Goal: Find specific fact: Find specific fact

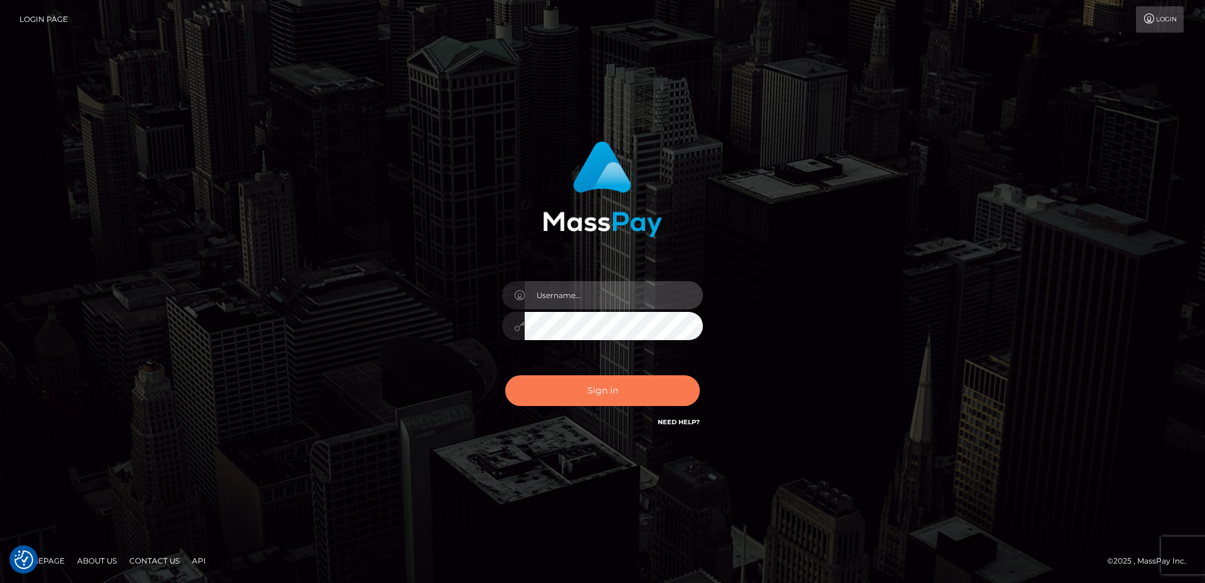
type input "David.B2Sprin"
click at [645, 401] on button "Sign in" at bounding box center [602, 390] width 195 height 31
type input "David.B2Sprin"
click at [629, 403] on button "Sign in" at bounding box center [602, 390] width 195 height 31
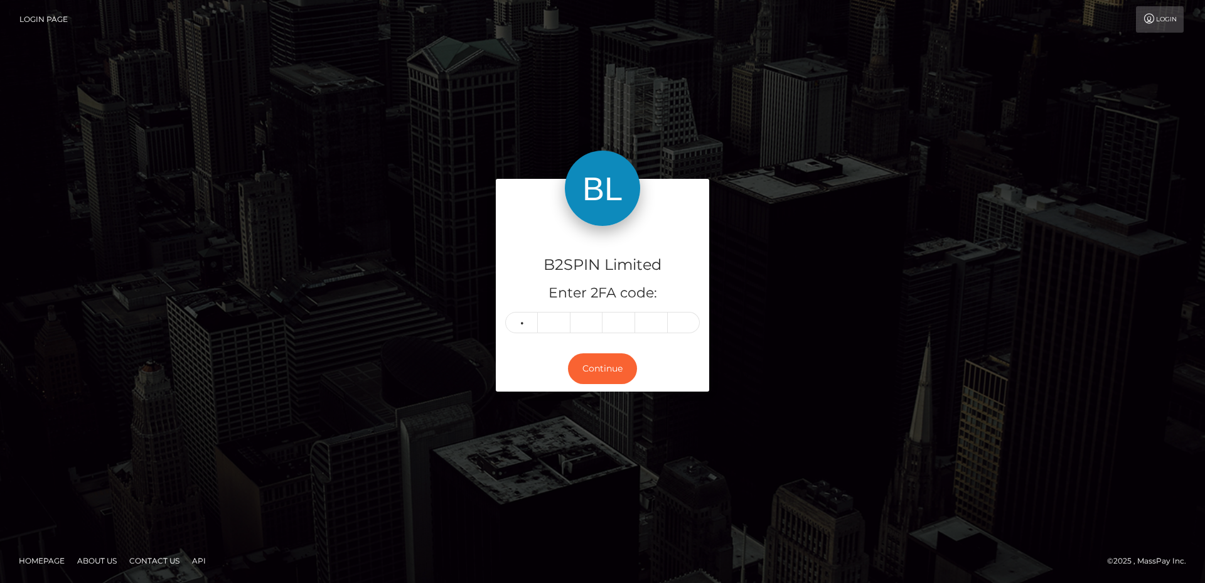
type input "3"
type input "2"
type input "3"
type input "2"
type input "1"
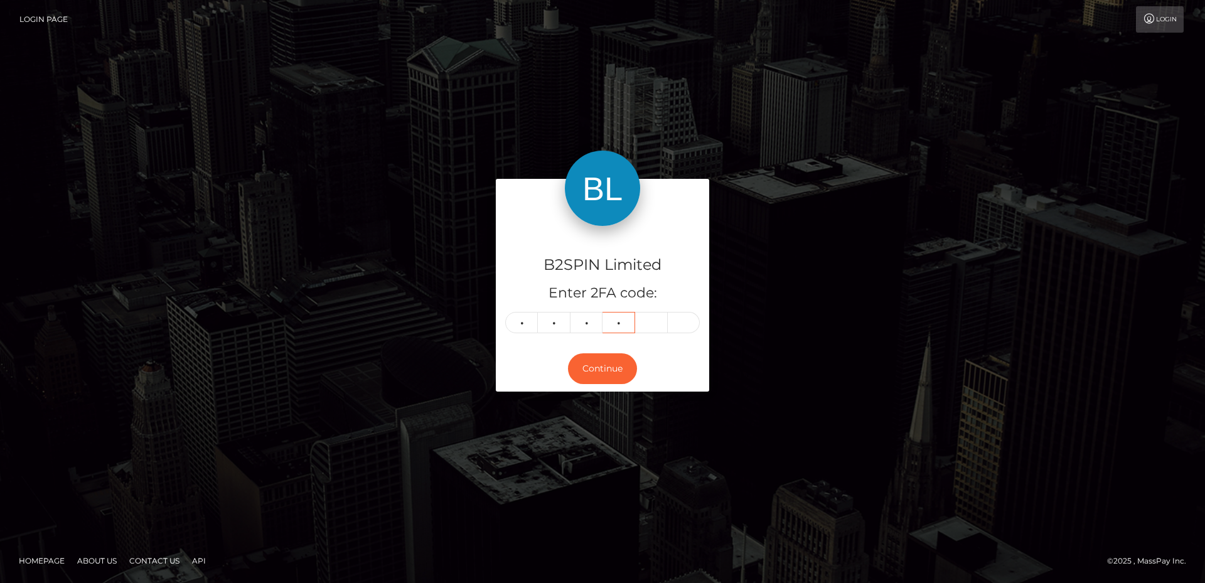
type input "2"
type input "1"
type input "5"
click at [623, 374] on button "Continue" at bounding box center [602, 368] width 69 height 31
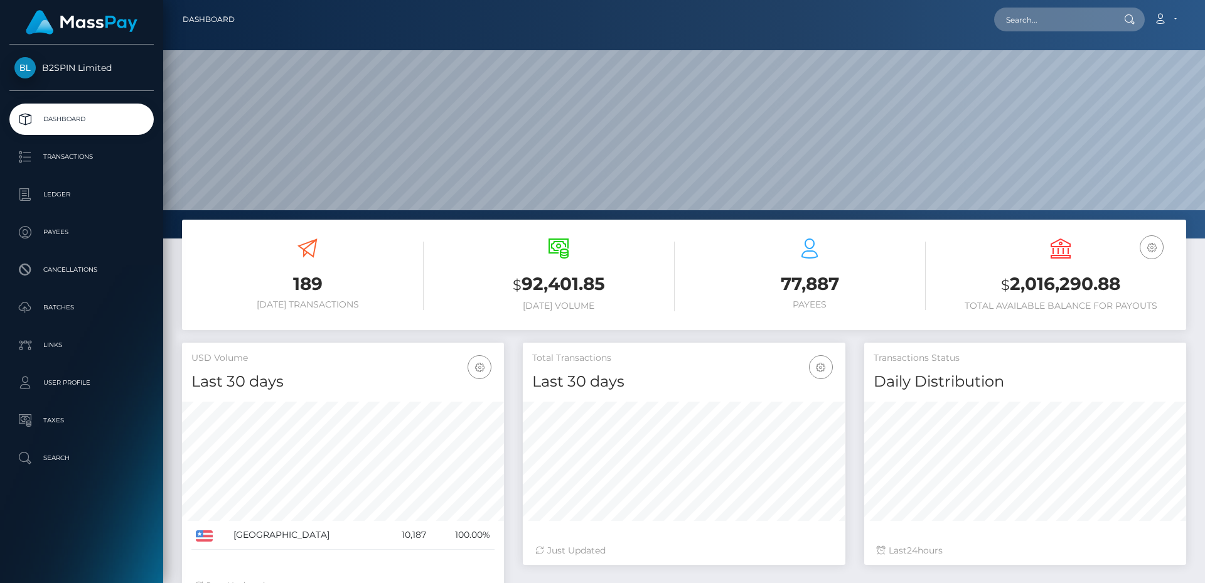
scroll to position [223, 323]
click at [1052, 14] on input "text" at bounding box center [1053, 20] width 118 height 24
paste input "1441224152"
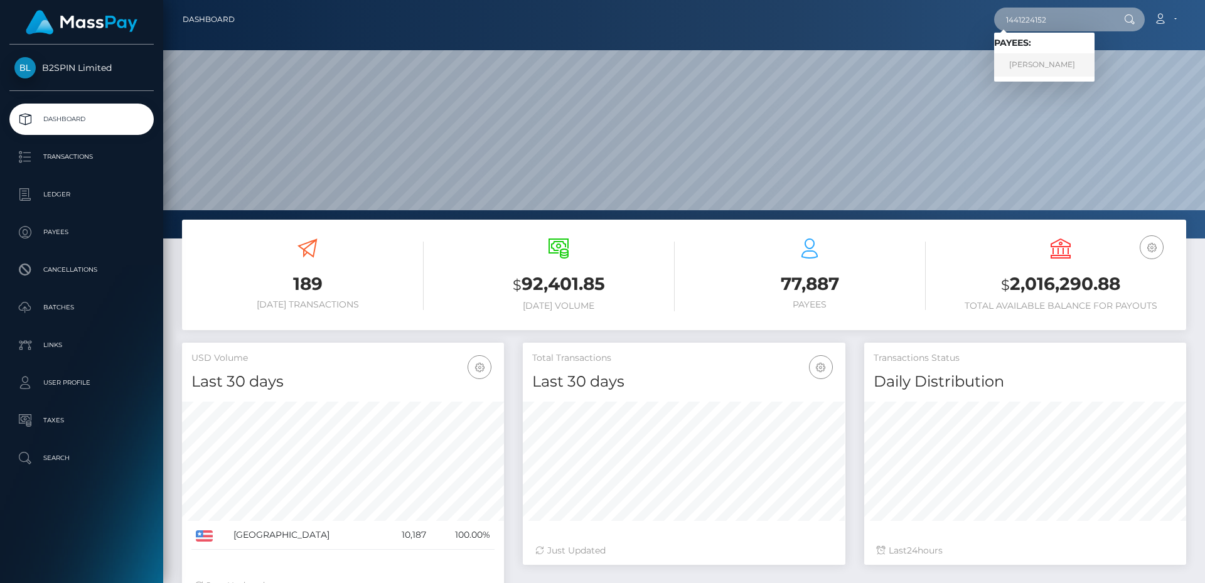
type input "1441224152"
click at [1043, 61] on link "JUAN CARLOS ANAYA" at bounding box center [1044, 64] width 100 height 23
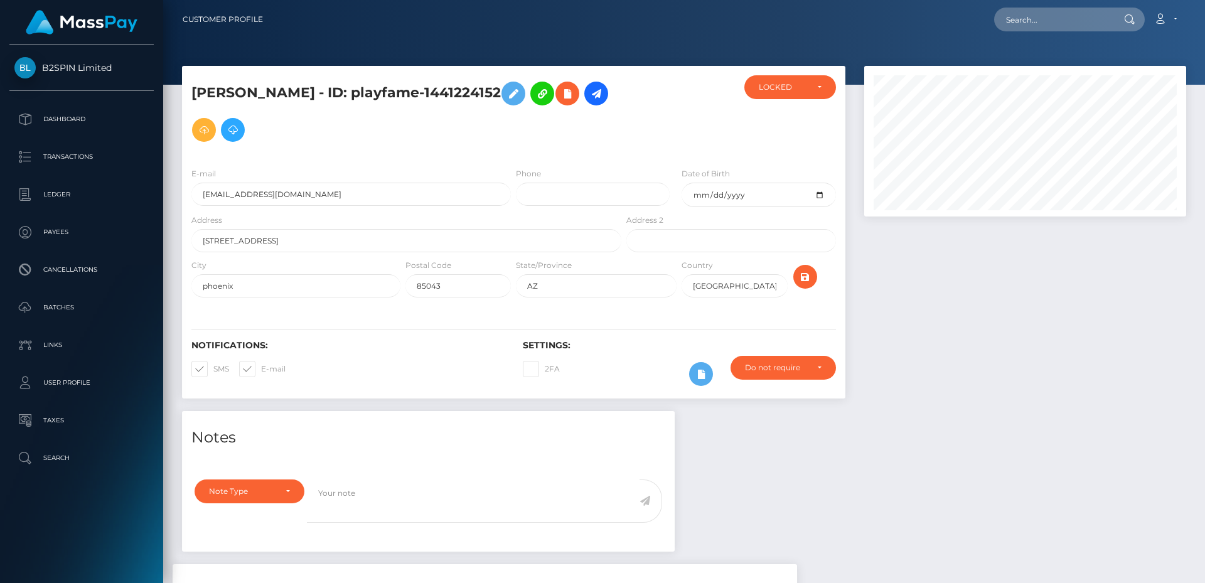
scroll to position [151, 323]
click at [783, 481] on div "Notes Note Type Compliance Clear Compliance General Note Type" at bounding box center [684, 575] width 1023 height 329
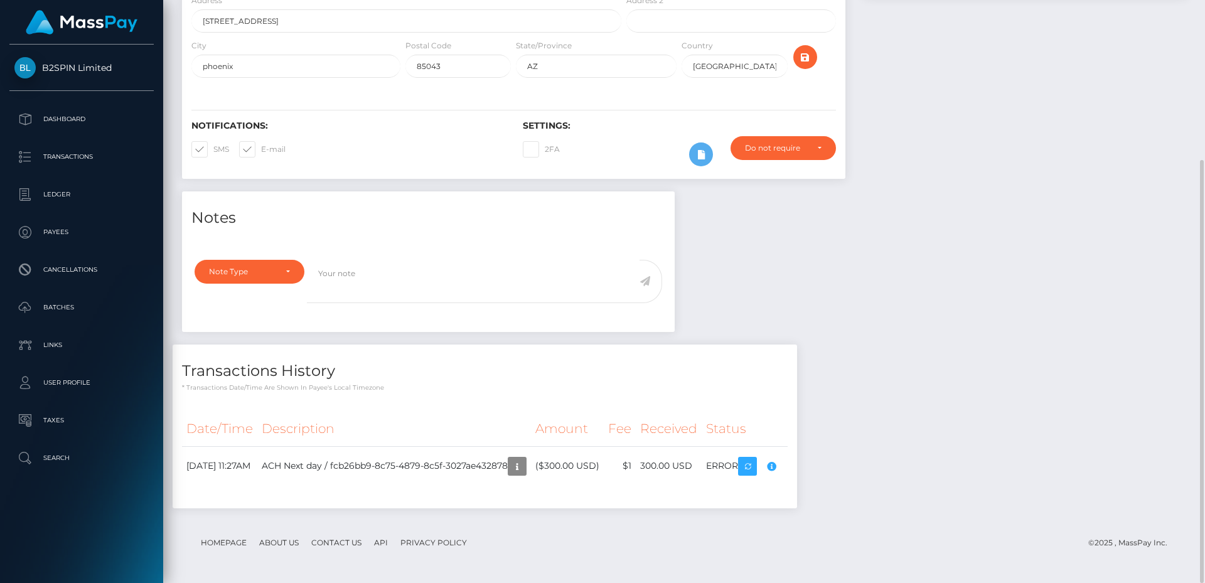
click at [614, 527] on footer "Homepage About Us Contact Us API Privacy Policy © 2025 , MassPay Inc." at bounding box center [684, 543] width 1004 height 44
click at [525, 464] on icon "button" at bounding box center [517, 467] width 15 height 16
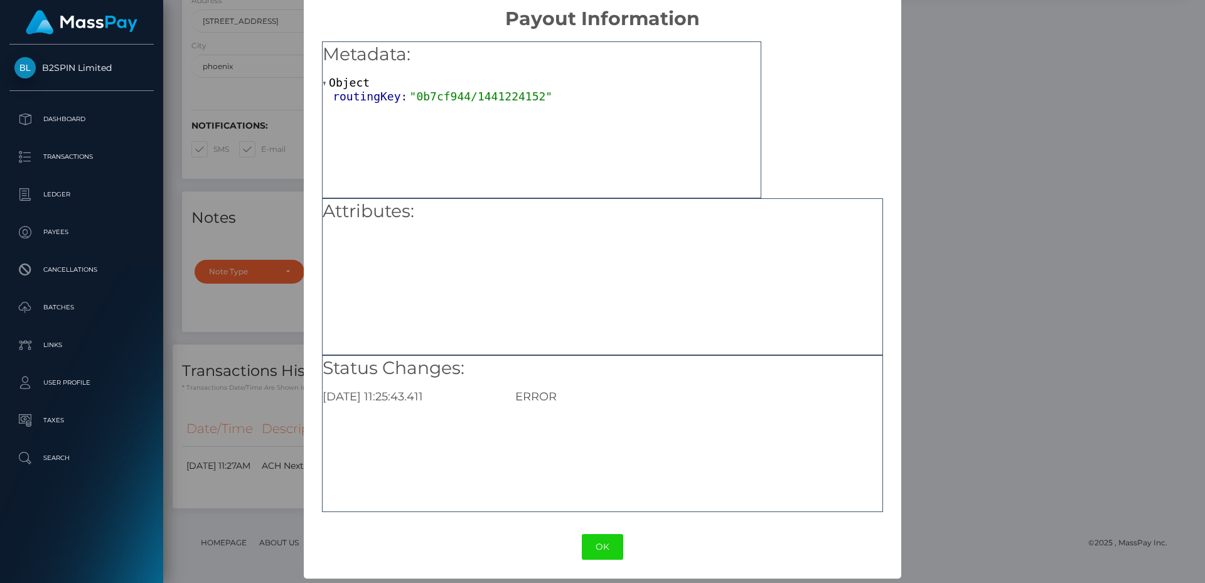
scroll to position [14, 0]
click at [601, 552] on button "OK" at bounding box center [602, 546] width 41 height 26
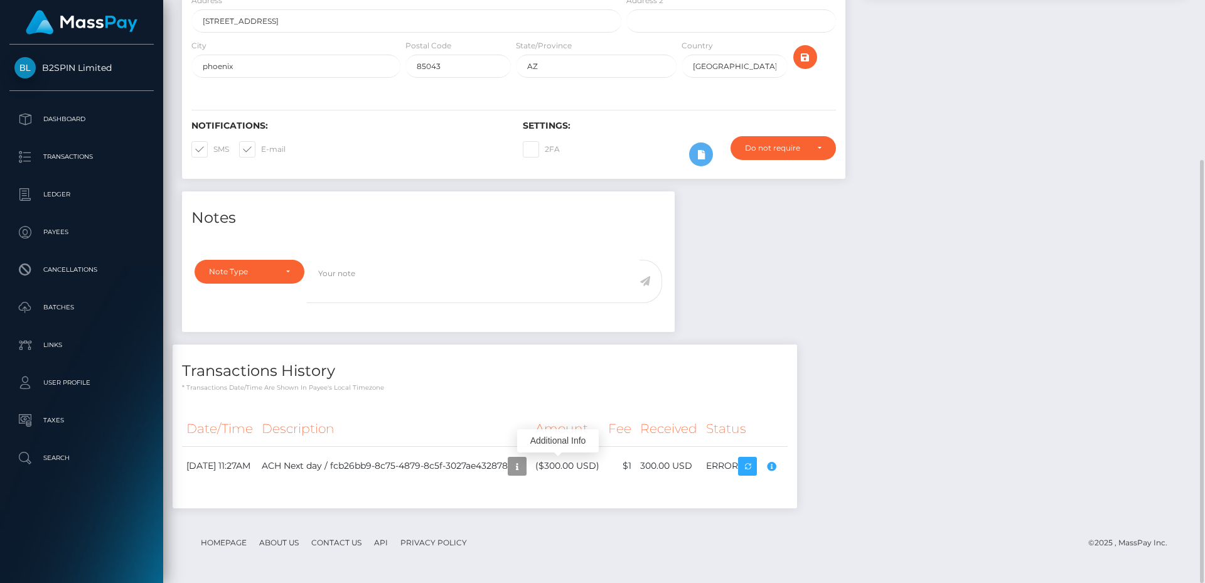
scroll to position [0, 0]
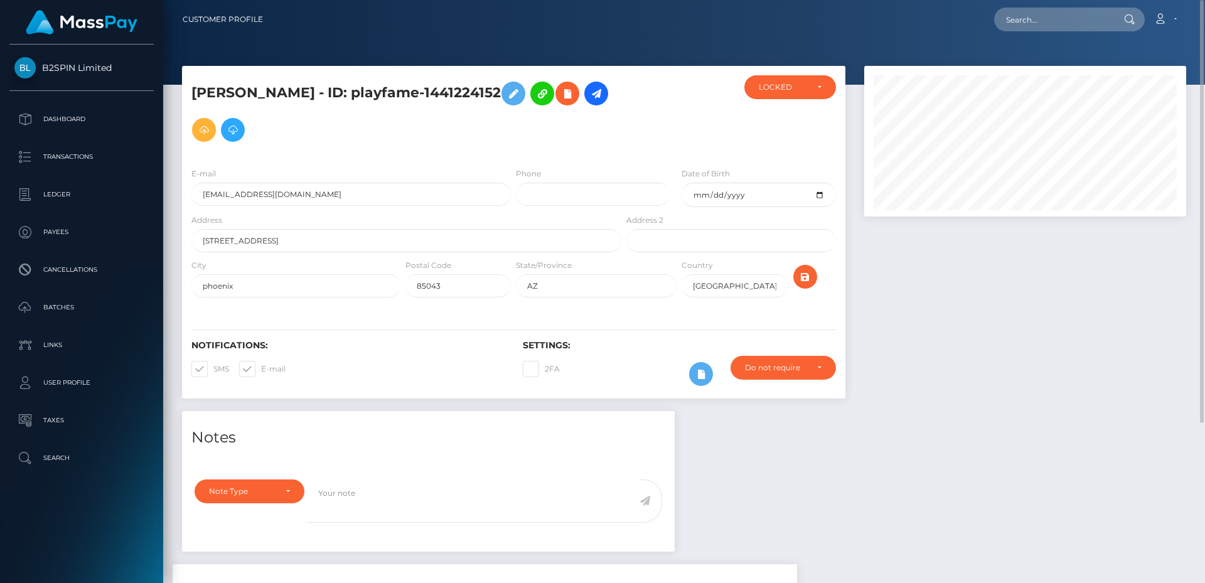
click at [503, 93] on h5 "[PERSON_NAME] - ID: playfame-1441224152" at bounding box center [402, 111] width 423 height 73
copy h5 "1441224152"
click at [415, 88] on h5 "[PERSON_NAME] - ID: playfame-1441224152" at bounding box center [402, 111] width 423 height 73
drag, startPoint x: 387, startPoint y: 91, endPoint x: 535, endPoint y: 98, distance: 147.6
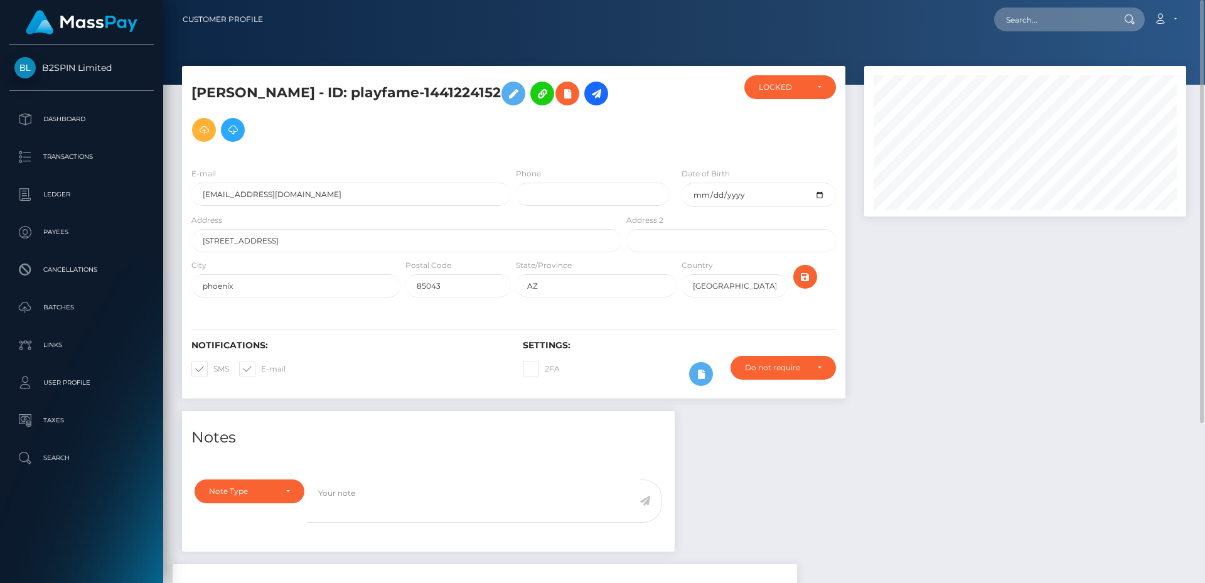
click at [535, 98] on h5 "[PERSON_NAME] - ID: playfame-1441224152" at bounding box center [402, 111] width 423 height 73
copy h5 "playfame-1441224152"
click at [308, 101] on h5 "[PERSON_NAME] - ID: playfame-1441224152" at bounding box center [402, 111] width 423 height 73
drag, startPoint x: 347, startPoint y: 87, endPoint x: 129, endPoint y: 77, distance: 218.0
click at [129, 77] on div "B2SPIN Limited Dashboard Transactions Ledger Payees Cancellations" at bounding box center [602, 291] width 1205 height 583
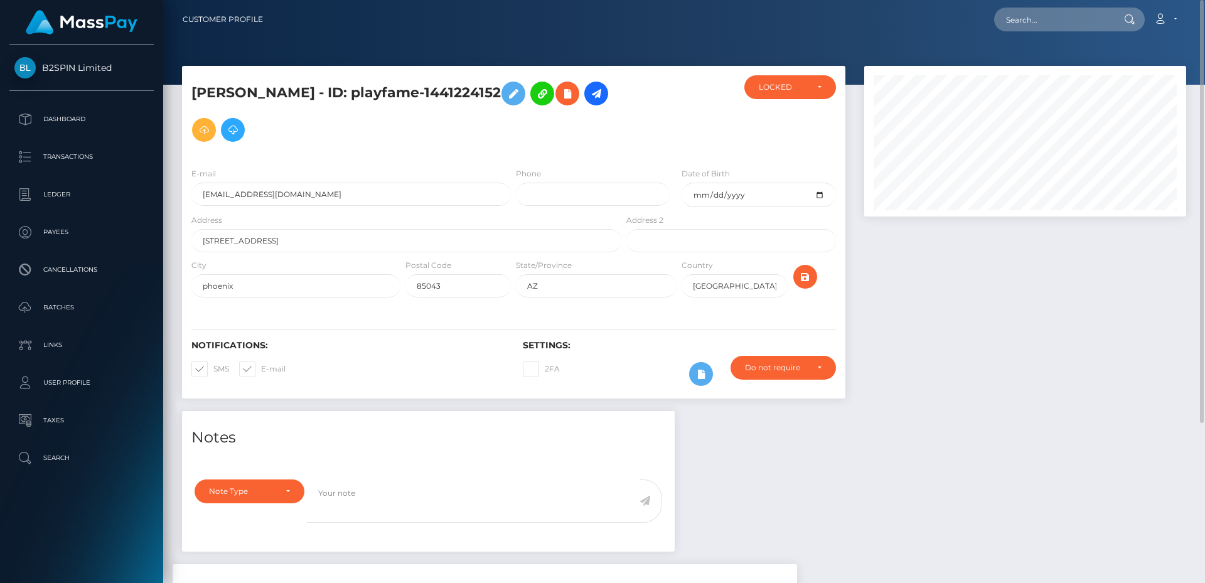
copy div "Dashboard Transactions Ledger Payees Cancellations Batches Links User Profile T…"
click at [179, 95] on div "JUAN CARLOS ANAYA - ID: playfame-1441224152" at bounding box center [514, 238] width 682 height 345
click at [208, 87] on h5 "JUAN CARLOS ANAYA - ID: playfame-1441224152" at bounding box center [402, 111] width 423 height 73
click at [196, 89] on h5 "JUAN CARLOS ANAYA - ID: playfame-1441224152" at bounding box center [402, 111] width 423 height 73
drag, startPoint x: 193, startPoint y: 89, endPoint x: 350, endPoint y: 92, distance: 157.5
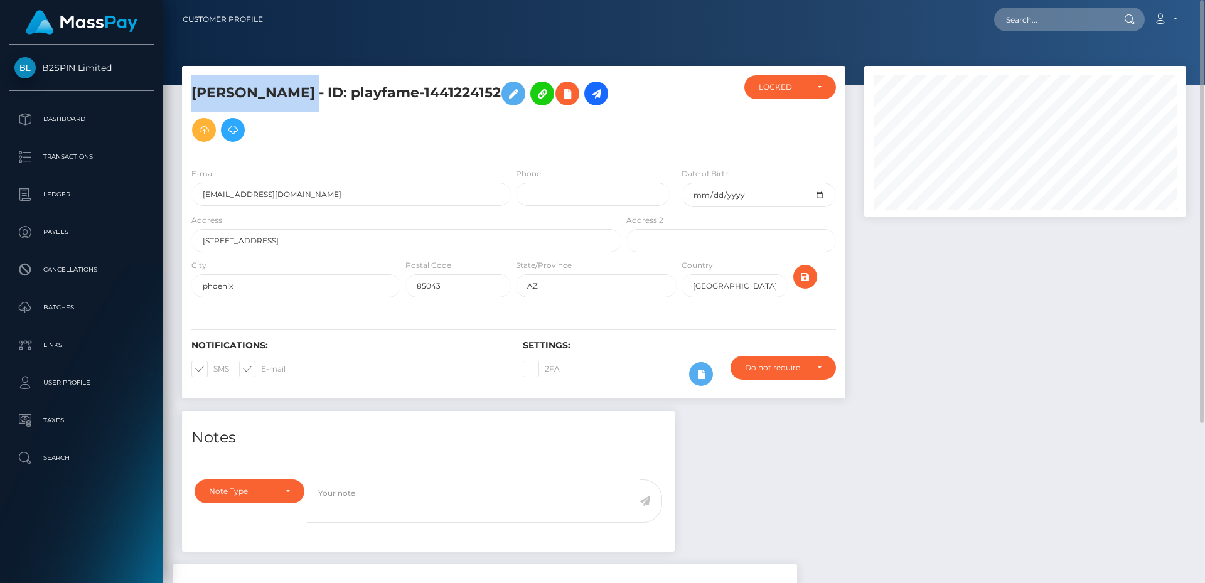
click at [350, 92] on h5 "JUAN CARLOS ANAYA - ID: playfame-1441224152" at bounding box center [402, 111] width 423 height 73
copy h5 "JUAN CARLOS ANAYA"
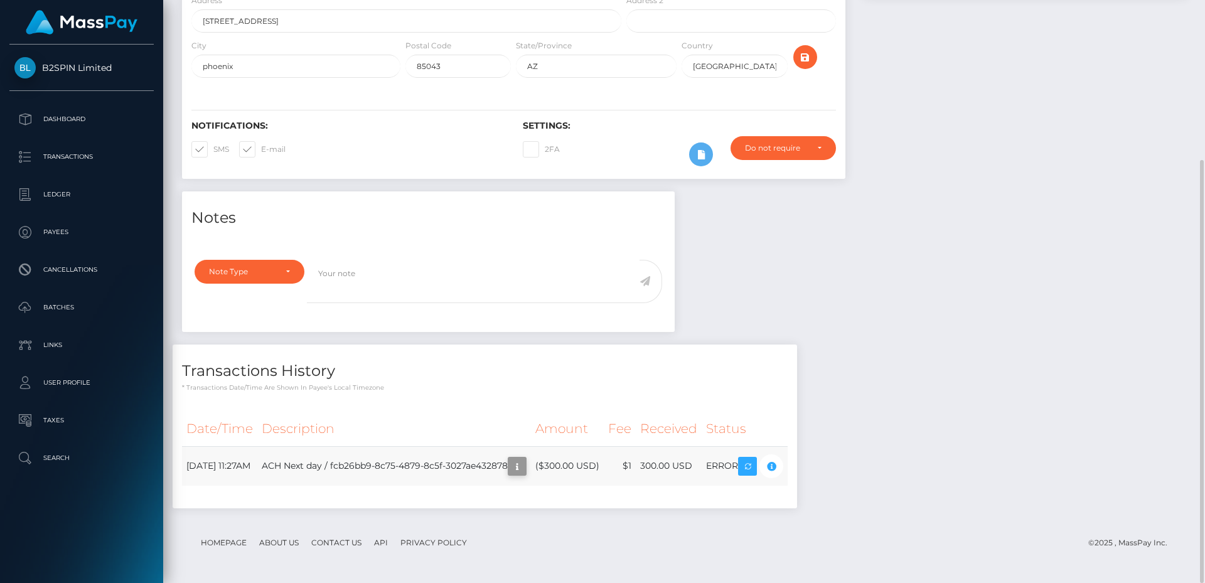
scroll to position [151, 323]
click at [525, 463] on icon "button" at bounding box center [517, 467] width 15 height 16
click at [527, 469] on button "button" at bounding box center [517, 466] width 19 height 19
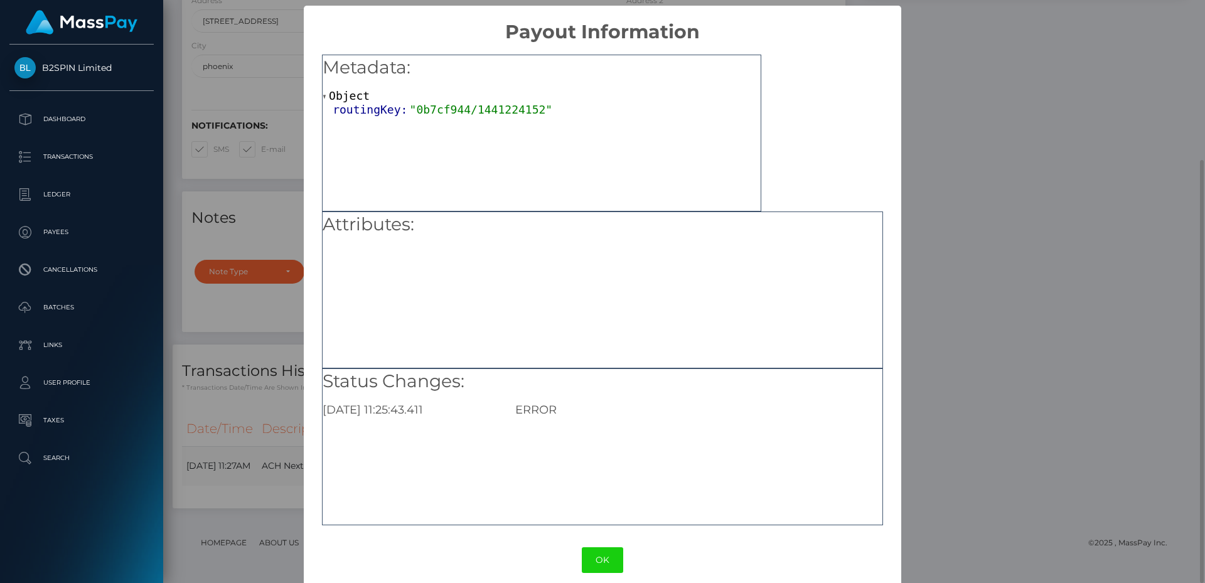
scroll to position [14, 0]
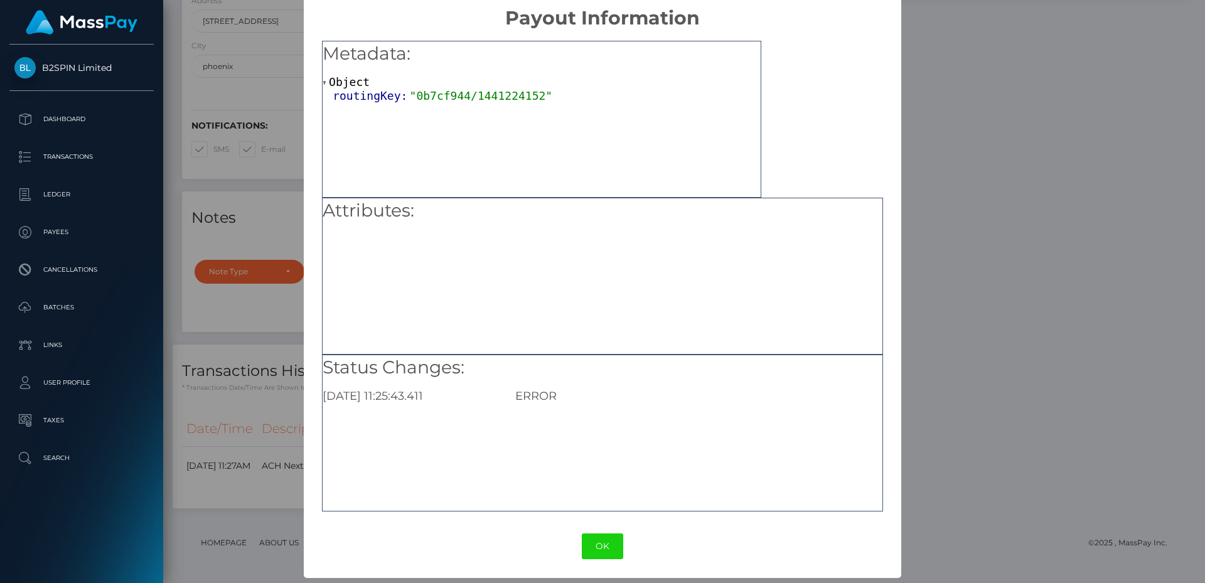
click at [532, 388] on div "Status Changes: 2025-08-28 11:25:43.411 ERROR" at bounding box center [603, 379] width 560 height 48
copy div "ERROR"
